Goal: Task Accomplishment & Management: Use online tool/utility

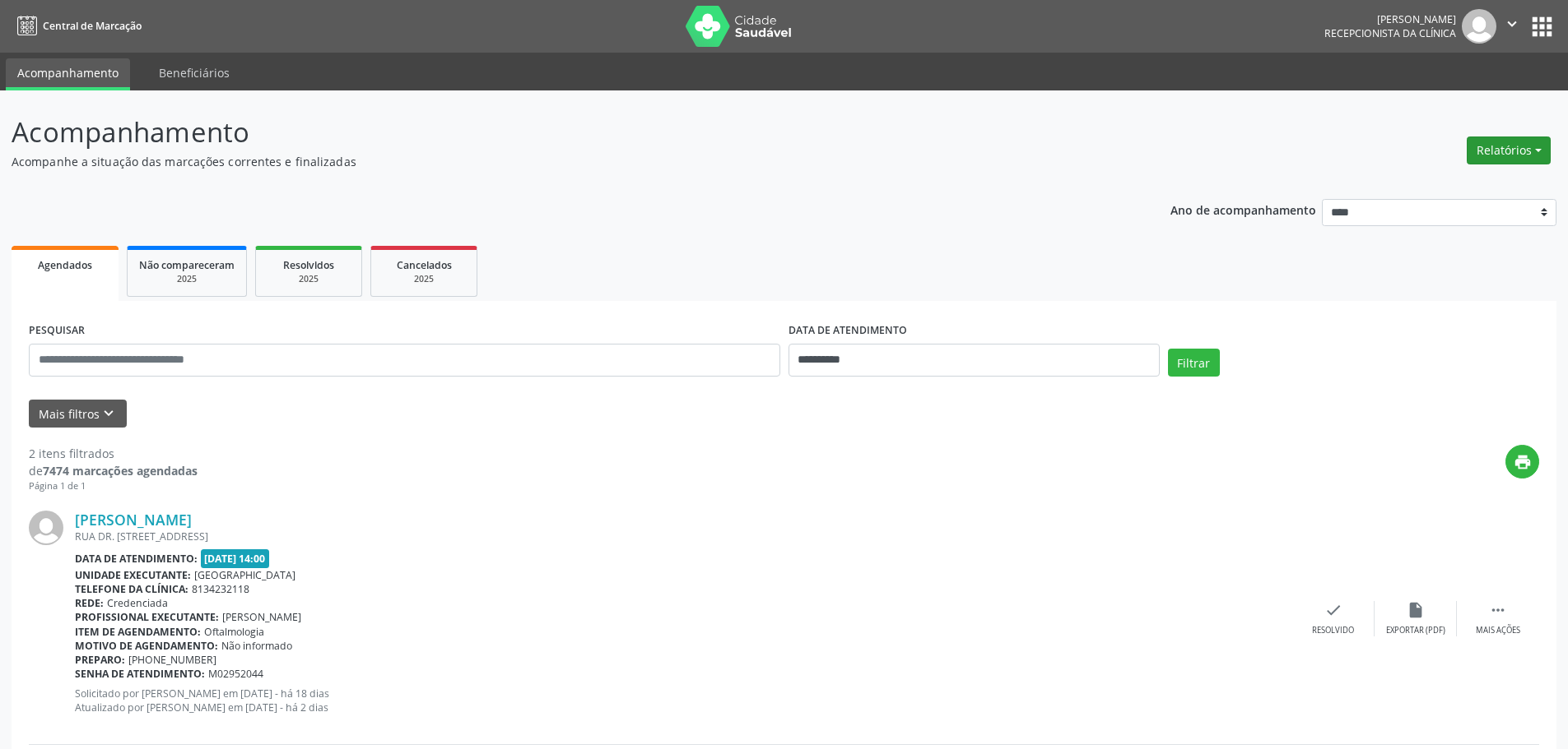
click at [1488, 145] on button "Relatórios" at bounding box center [1508, 150] width 84 height 28
click at [1439, 182] on link "Agendamentos" at bounding box center [1462, 185] width 177 height 23
select select "*"
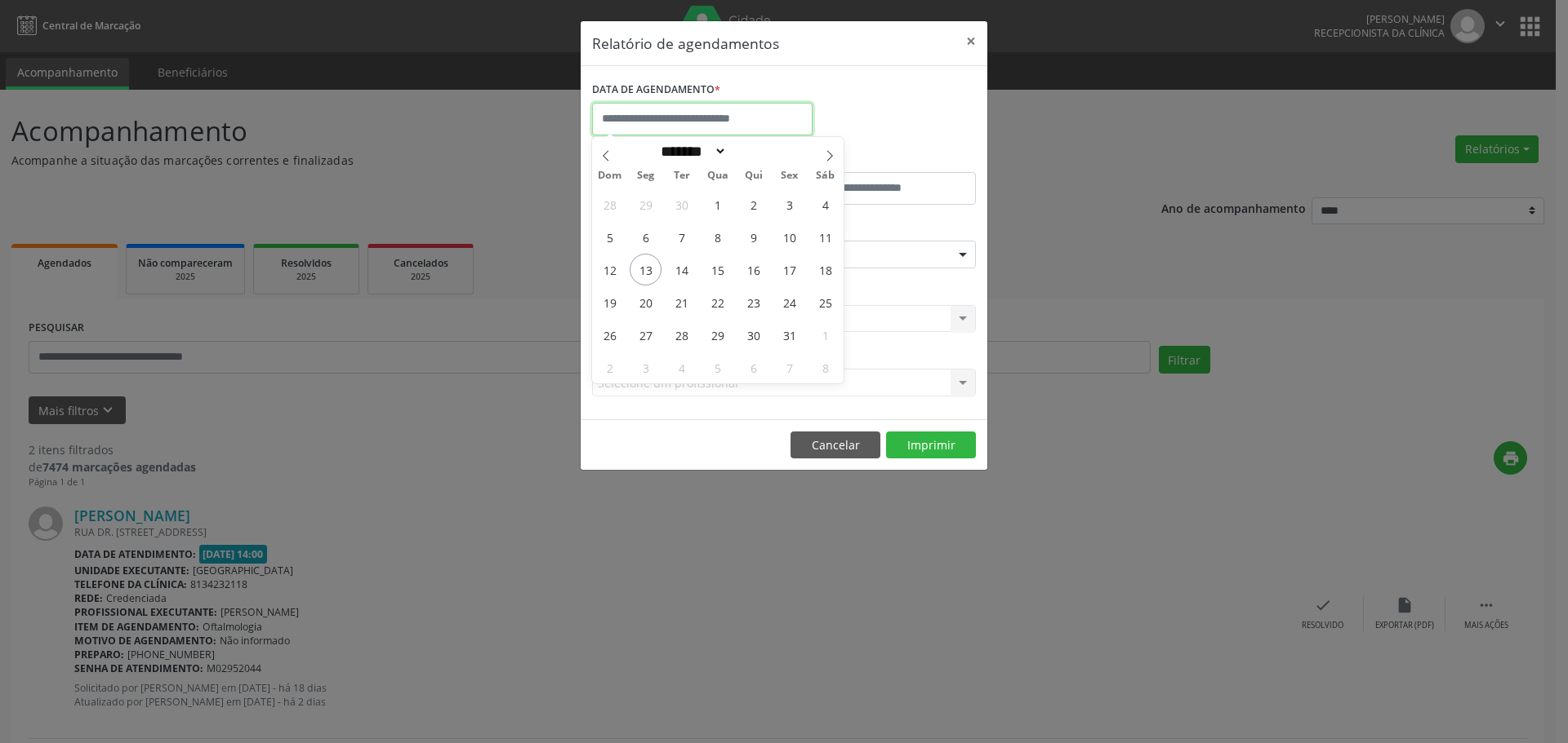
click at [675, 112] on input "text" at bounding box center [702, 119] width 221 height 33
drag, startPoint x: 641, startPoint y: 265, endPoint x: 691, endPoint y: 269, distance: 50.2
click at [691, 269] on div "28 29 30 1 2 3 4 5 6 7 8 9 10 11 12 13 14 15 16 17 18 19 20 21 22 23 24 25 26 2…" at bounding box center [717, 286] width 252 height 196
drag, startPoint x: 652, startPoint y: 272, endPoint x: 680, endPoint y: 277, distance: 28.4
click at [680, 277] on div "28 29 30 1 2 3 4 5 6 7 8 9 10 11 12 13 14 15 16 17 18 19 20 21 22 23 24 25 26 2…" at bounding box center [717, 286] width 252 height 196
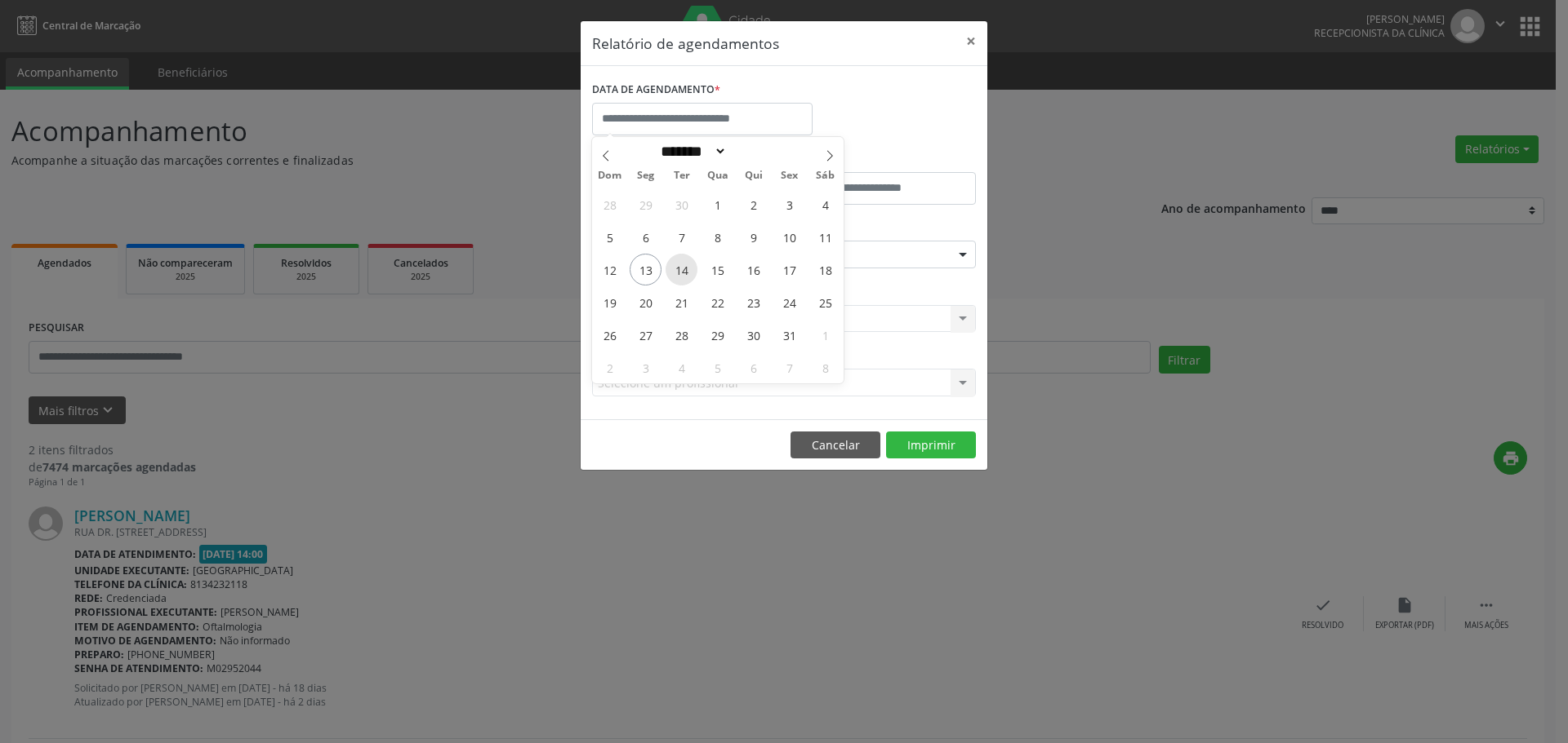
drag, startPoint x: 652, startPoint y: 272, endPoint x: 693, endPoint y: 276, distance: 41.2
click at [693, 276] on div "28 29 30 1 2 3 4 5 6 7 8 9 10 11 12 13 14 15 16 17 18 19 20 21 22 23 24 25 26 2…" at bounding box center [717, 286] width 252 height 196
drag, startPoint x: 676, startPoint y: 257, endPoint x: 731, endPoint y: 272, distance: 57.0
click at [731, 272] on div "28 29 30 1 2 3 4 5 6 7 8 9 10 11 12 13 14 15 16 17 18 19 20 21 22 23 24 25 26 2…" at bounding box center [717, 286] width 252 height 196
click at [970, 40] on button "×" at bounding box center [971, 41] width 33 height 40
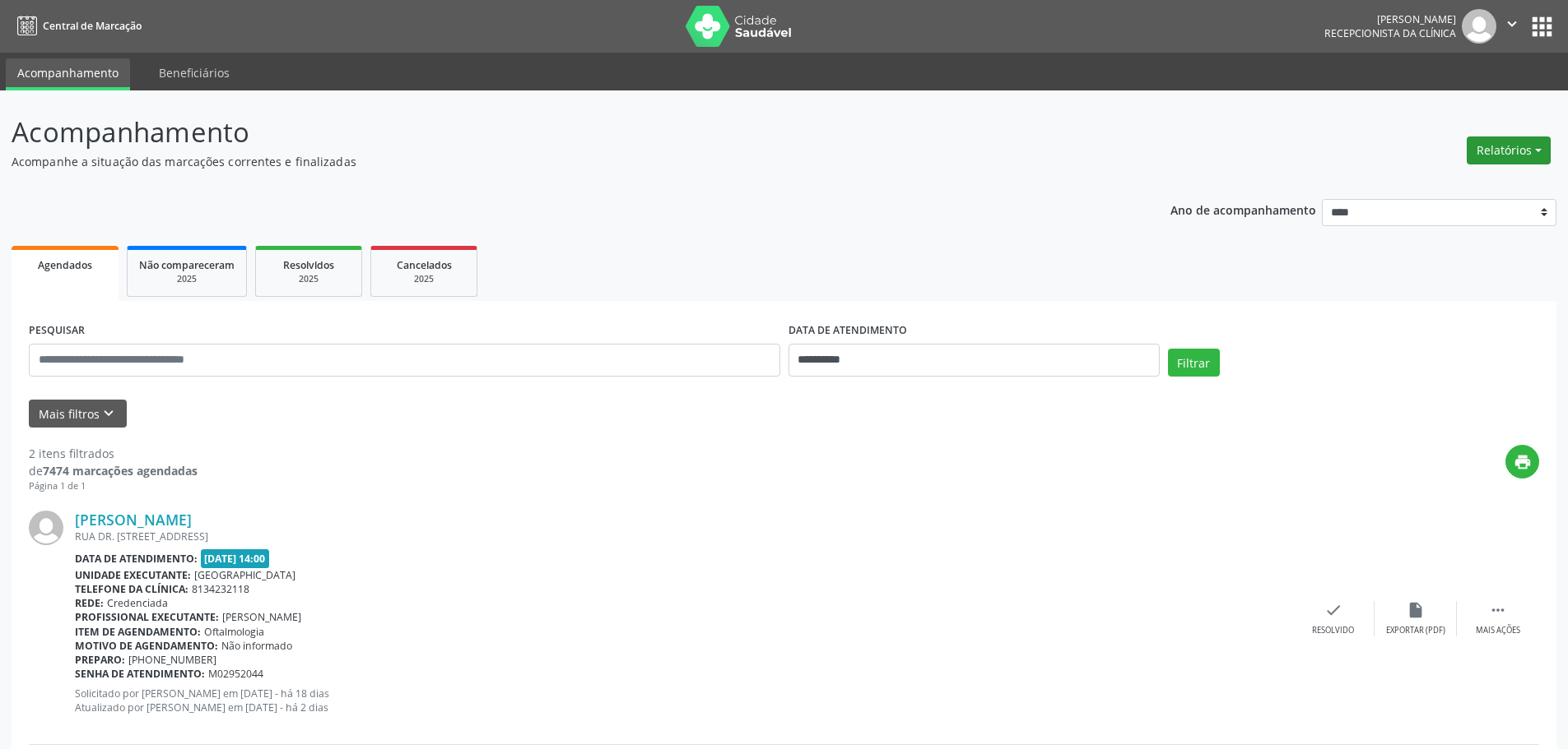
click at [1515, 144] on button "Relatórios" at bounding box center [1508, 150] width 84 height 28
click at [1465, 193] on link "Agendamentos" at bounding box center [1462, 185] width 177 height 23
select select "*"
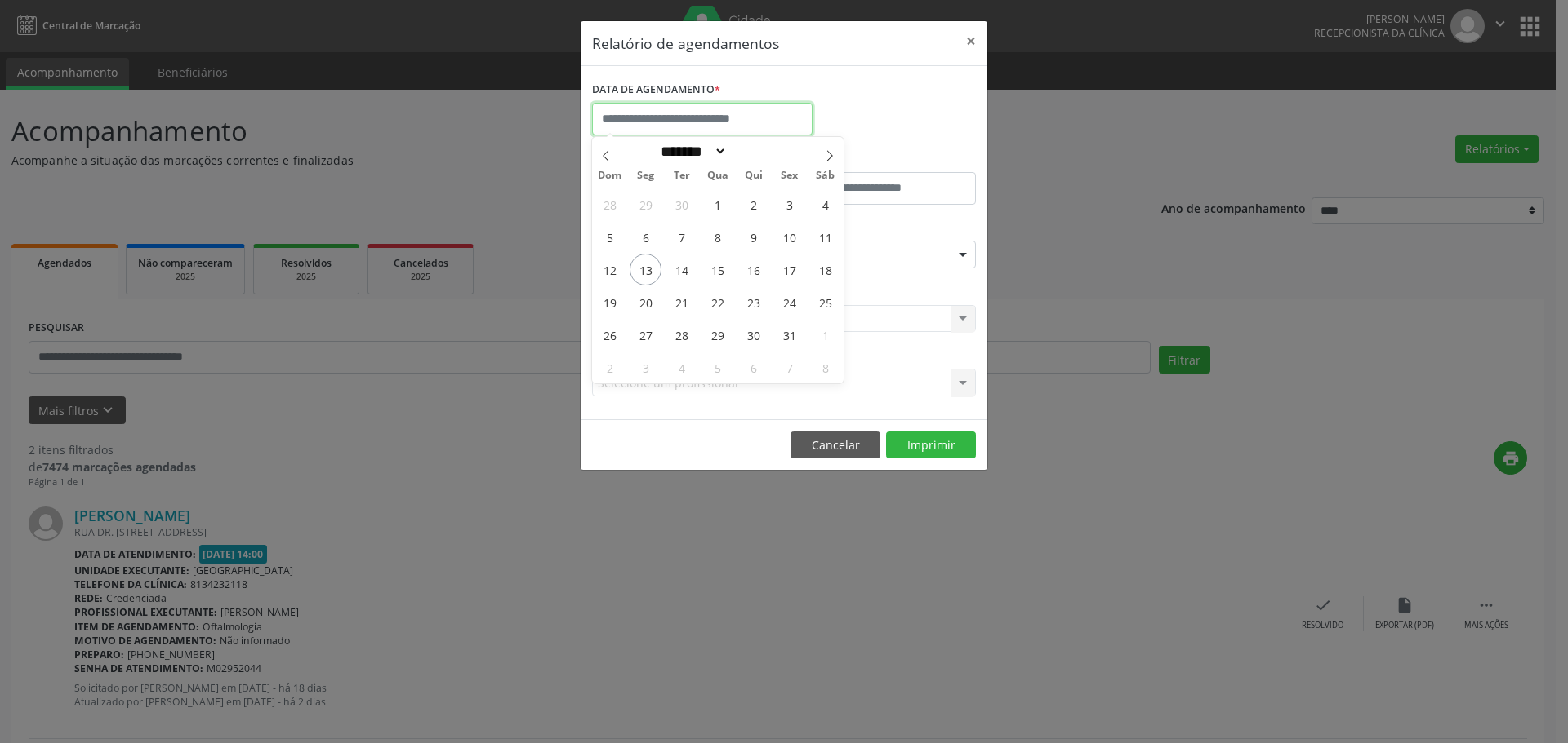
click at [655, 116] on input "text" at bounding box center [702, 119] width 221 height 33
drag, startPoint x: 650, startPoint y: 270, endPoint x: 679, endPoint y: 276, distance: 29.6
click at [679, 276] on div "28 29 30 1 2 3 4 5 6 7 8 9 10 11 12 13 14 15 16 17 18 19 20 21 22 23 24 25 26 2…" at bounding box center [717, 286] width 252 height 196
drag, startPoint x: 681, startPoint y: 274, endPoint x: 724, endPoint y: 281, distance: 43.6
click at [726, 281] on div "28 29 30 1 2 3 4 5 6 7 8 9 10 11 12 13 14 15 16 17 18 19 20 21 22 23 24 25 26 2…" at bounding box center [717, 286] width 252 height 196
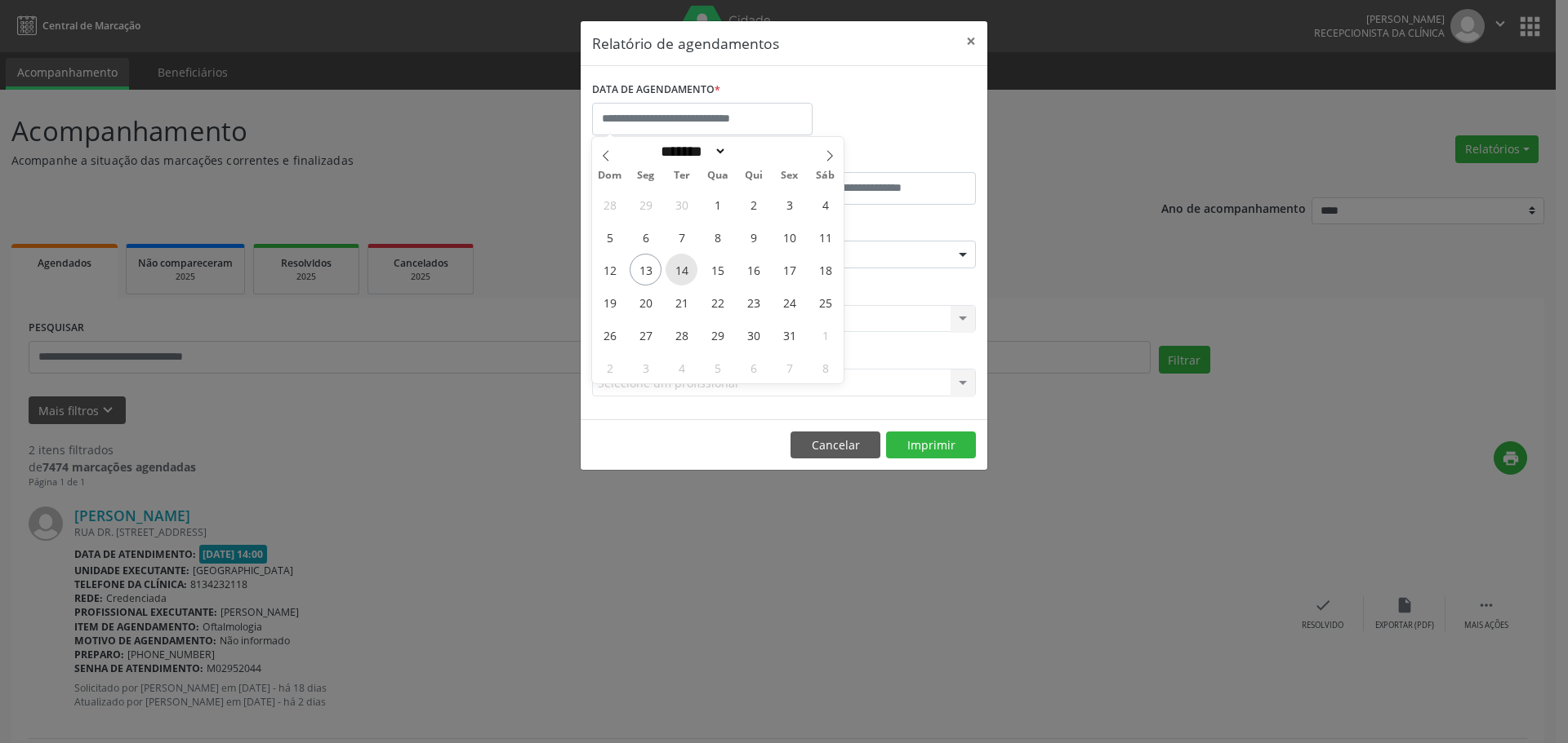
click at [683, 275] on span "14" at bounding box center [681, 270] width 32 height 32
type input "**********"
click at [648, 272] on span "13" at bounding box center [645, 270] width 32 height 32
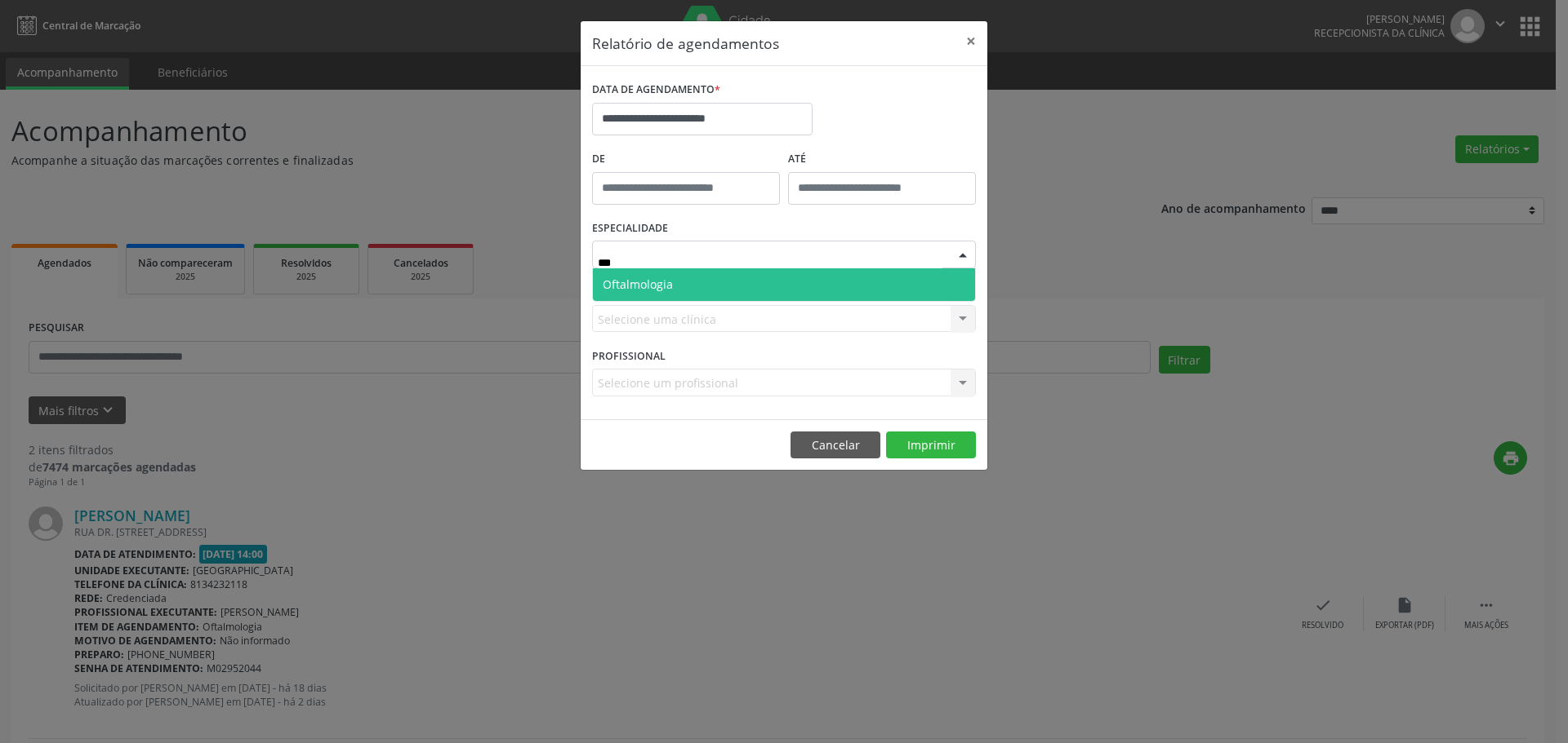
type input "****"
click at [678, 274] on span "Oftalmologia" at bounding box center [783, 285] width 382 height 33
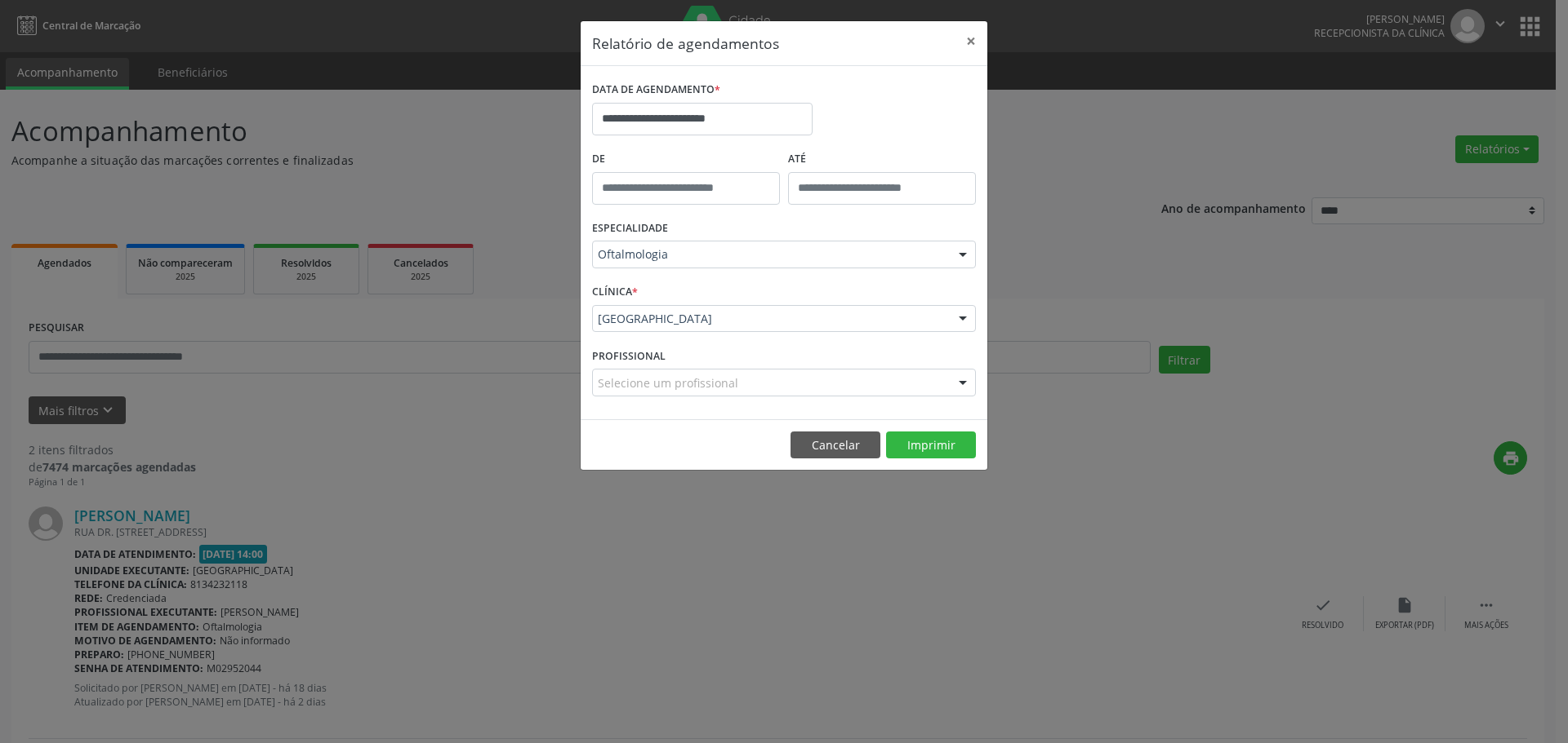
type input "*****"
click at [676, 190] on input "*****" at bounding box center [685, 189] width 188 height 33
click at [890, 140] on div "**********" at bounding box center [783, 112] width 392 height 70
click at [915, 445] on button "Imprimir" at bounding box center [930, 445] width 90 height 27
click at [975, 33] on button "×" at bounding box center [971, 41] width 33 height 40
